Goal: Check status: Check status

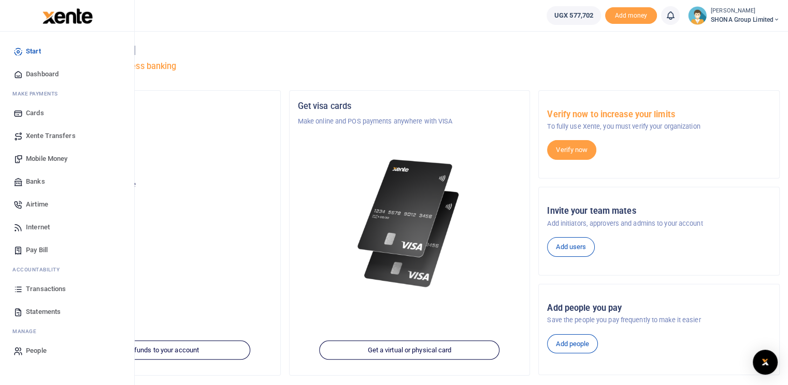
click at [40, 289] on span "Transactions" at bounding box center [46, 289] width 40 height 10
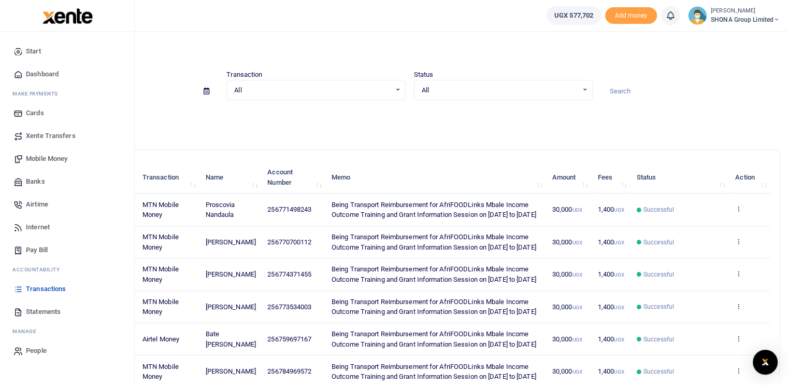
click at [40, 308] on span "Statements" at bounding box center [43, 311] width 35 height 10
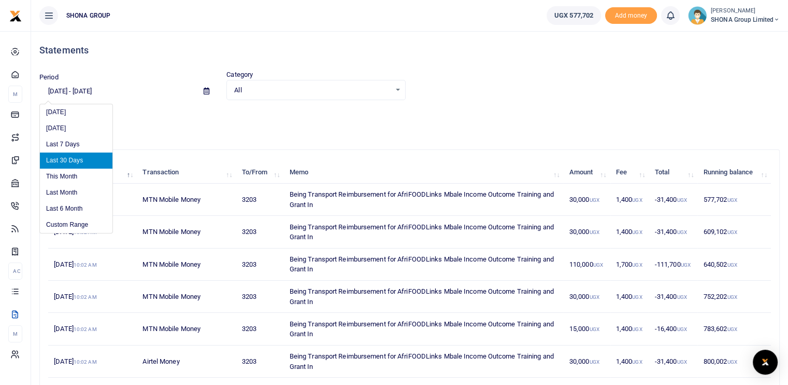
click at [84, 90] on input "07/22/2025 - 08/20/2025" at bounding box center [117, 91] width 156 height 18
click at [72, 192] on li "Last Month" at bounding box center [76, 193] width 73 height 16
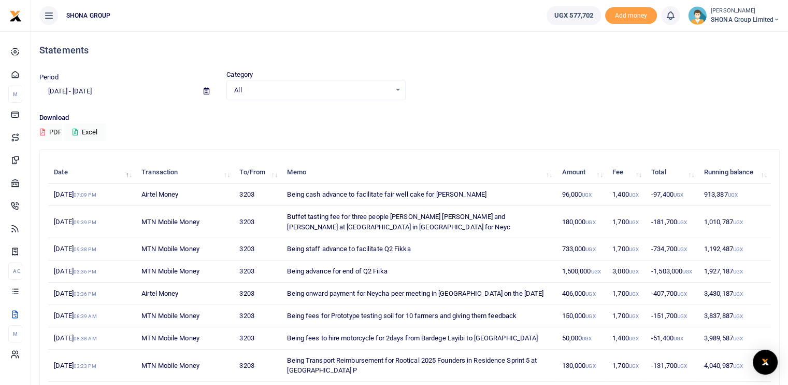
click at [109, 91] on input "07/01/2025 - 07/31/2025" at bounding box center [117, 91] width 156 height 18
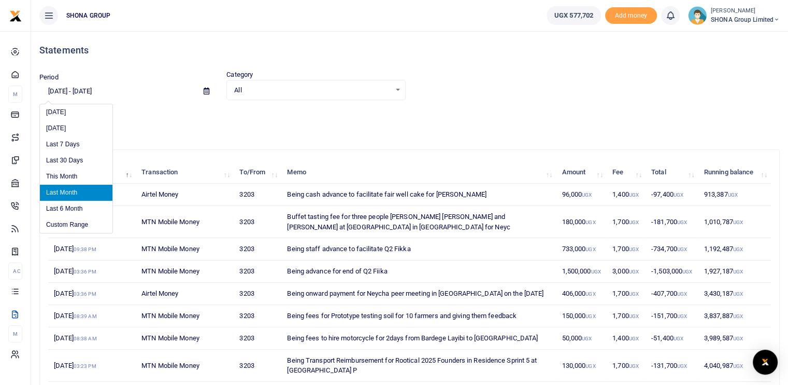
click at [108, 90] on input "07/01/2025 - 07/31/2025" at bounding box center [117, 91] width 156 height 18
click at [77, 221] on li "Custom Range" at bounding box center [76, 225] width 73 height 16
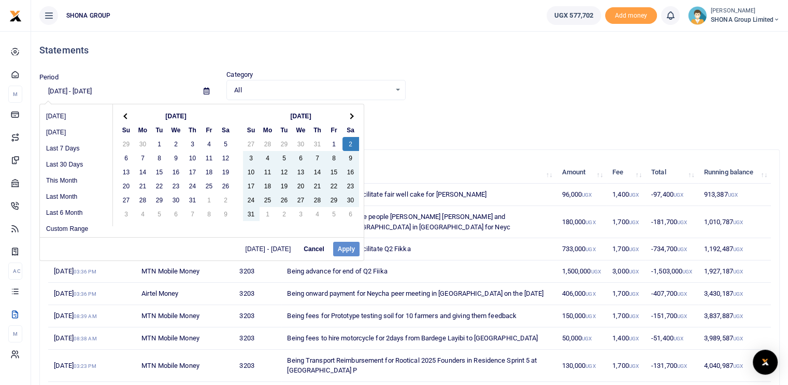
click at [344, 249] on div "07/01/2025 - 07/31/2025 Cancel Apply" at bounding box center [202, 248] width 324 height 23
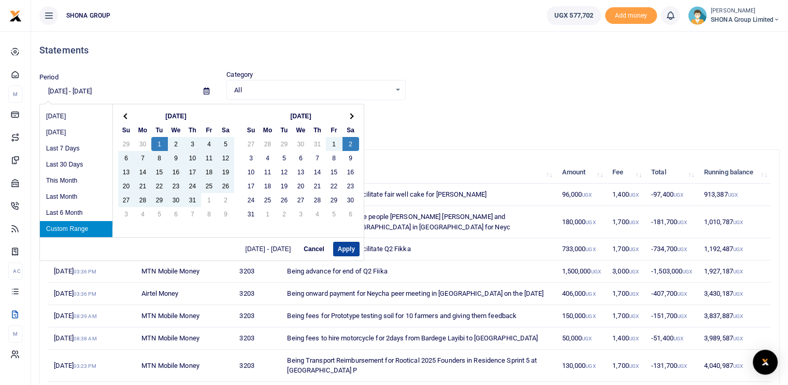
click at [346, 250] on button "Apply" at bounding box center [346, 249] width 26 height 15
type input "07/01/2025 - 08/02/2025"
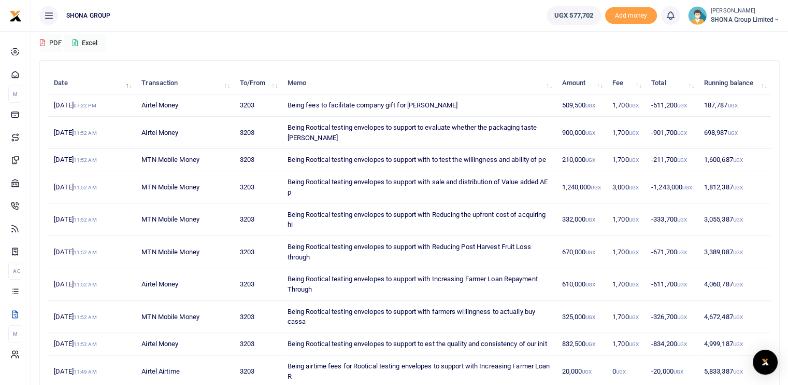
scroll to position [155, 0]
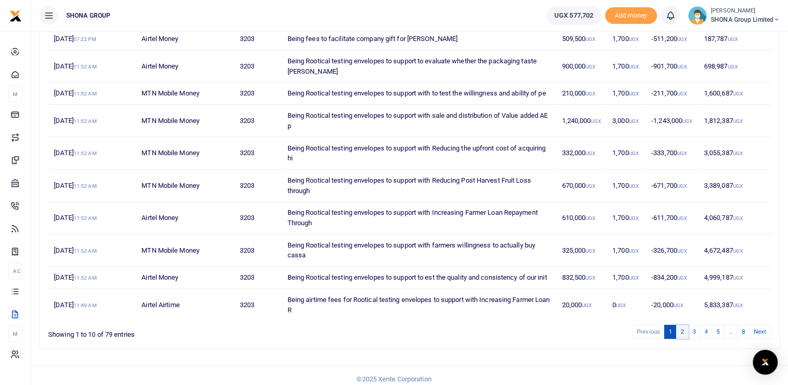
click at [686, 338] on link "2" at bounding box center [682, 331] width 12 height 14
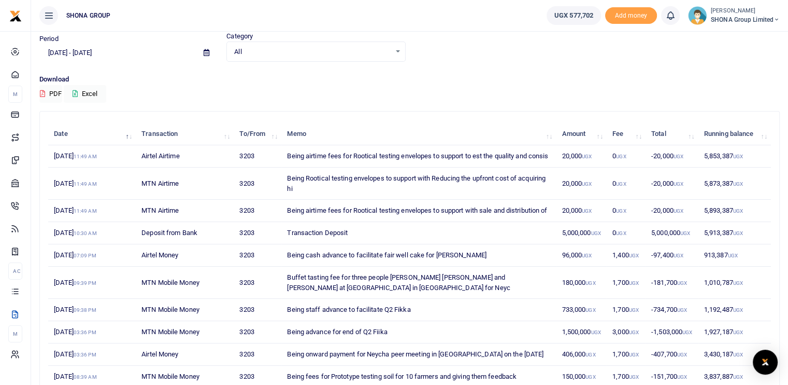
scroll to position [27, 0]
